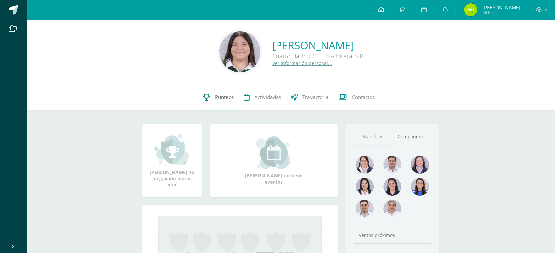
click at [225, 99] on span "Punteos" at bounding box center [224, 97] width 19 height 7
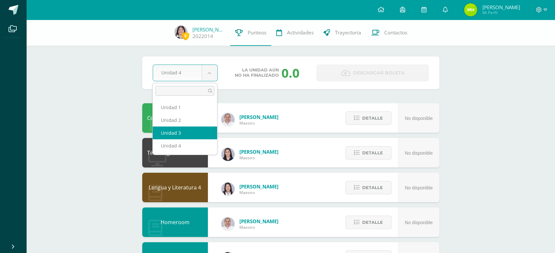
click at [194, 128] on div "Comunicación y Lenguaje L3 Inglés 4" at bounding box center [175, 118] width 66 height 30
select select "Unidad 3"
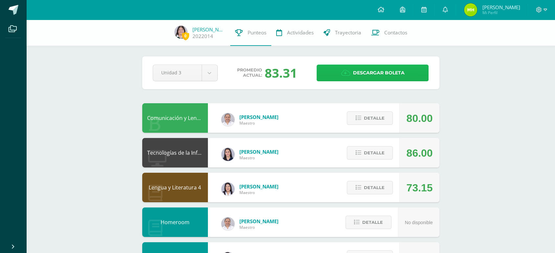
click at [370, 75] on span "Descargar boleta" at bounding box center [378, 73] width 52 height 16
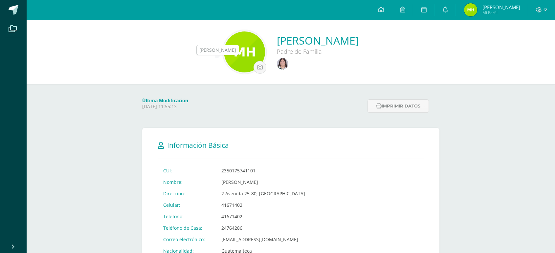
click at [277, 65] on img at bounding box center [282, 63] width 11 height 11
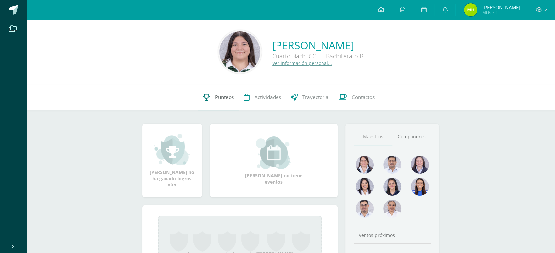
click at [220, 104] on link "Punteos" at bounding box center [218, 97] width 41 height 26
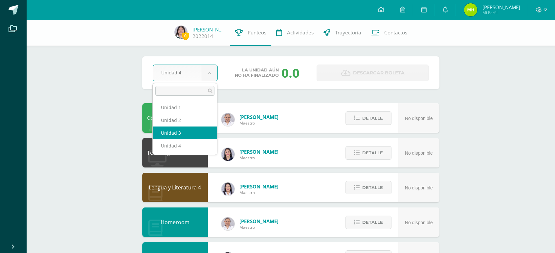
select select "Unidad 3"
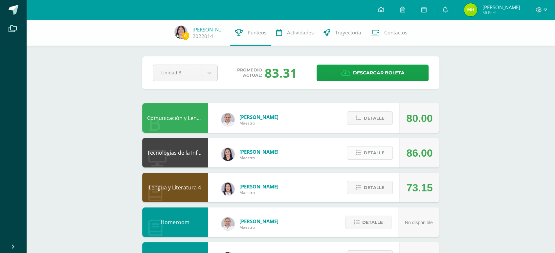
click at [373, 152] on span "Detalle" at bounding box center [373, 153] width 21 height 12
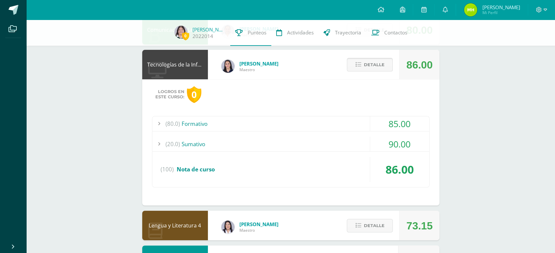
scroll to position [89, 0]
click at [205, 138] on div "(20.0) [GEOGRAPHIC_DATA]" at bounding box center [290, 143] width 277 height 15
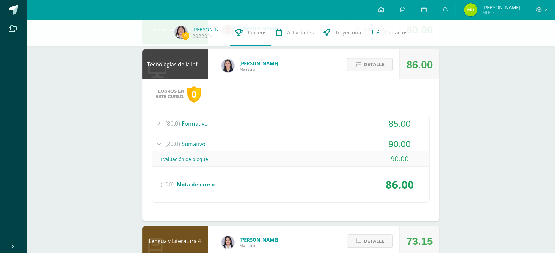
click at [205, 138] on div "(20.0) [GEOGRAPHIC_DATA]" at bounding box center [290, 143] width 277 height 15
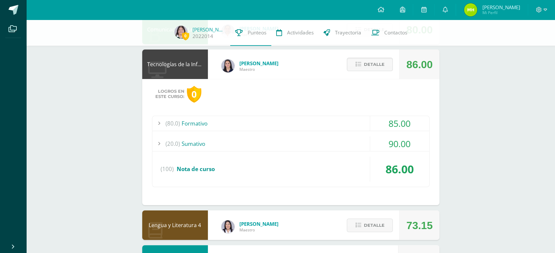
drag, startPoint x: 205, startPoint y: 138, endPoint x: 191, endPoint y: 141, distance: 14.7
click at [191, 141] on div "(20.0) [GEOGRAPHIC_DATA]" at bounding box center [290, 143] width 277 height 15
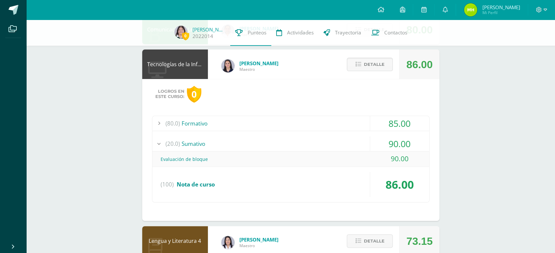
click at [191, 141] on div "(20.0) [GEOGRAPHIC_DATA]" at bounding box center [290, 143] width 277 height 15
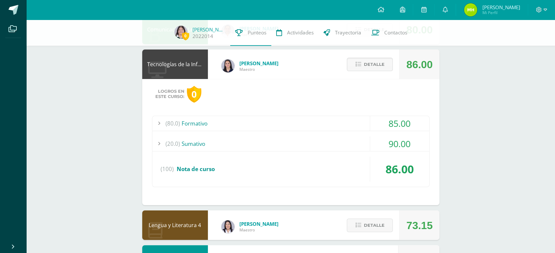
click at [201, 125] on div "(80.0) Formativo" at bounding box center [290, 123] width 277 height 15
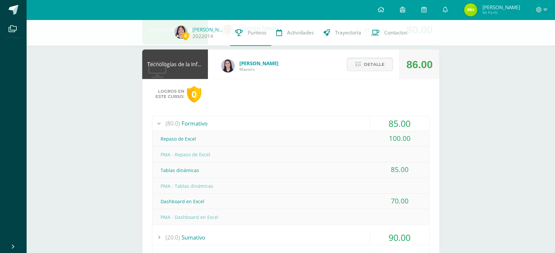
click at [201, 125] on div "(80.0) Formativo" at bounding box center [290, 123] width 277 height 15
